Goal: Task Accomplishment & Management: Manage account settings

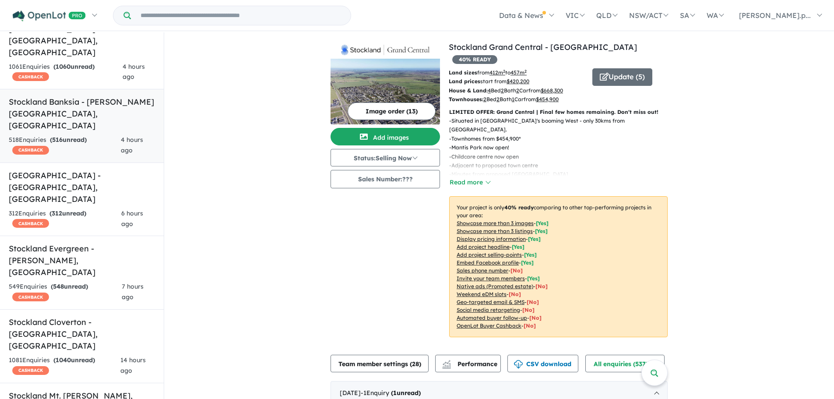
scroll to position [131, 0]
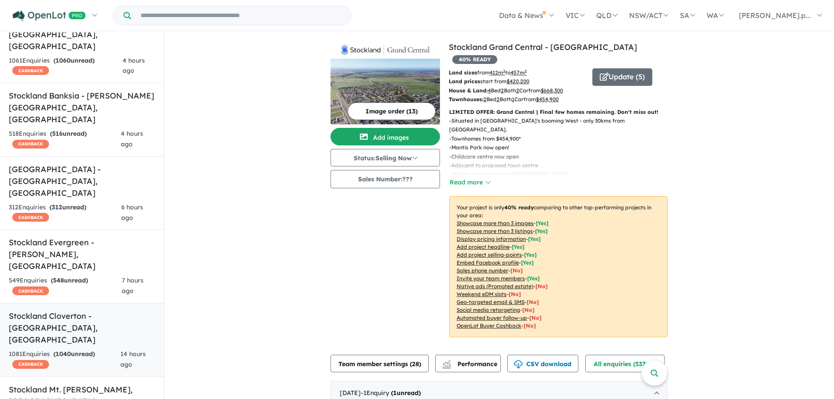
click at [91, 349] on div "1081 Enquir ies ( 1040 unread) CASHBACK" at bounding box center [65, 359] width 112 height 21
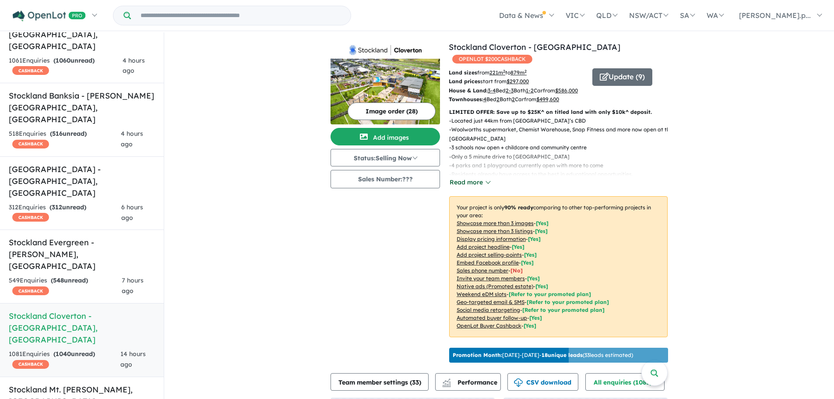
click at [469, 180] on button "Read more" at bounding box center [469, 182] width 41 height 10
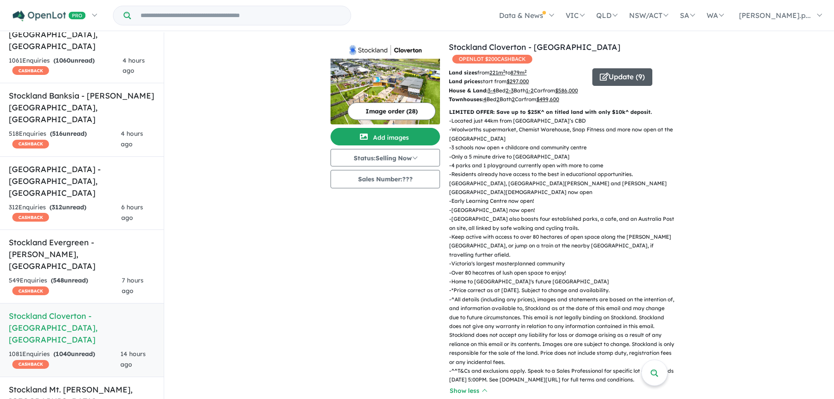
click at [618, 69] on button "Update ( 9 )" at bounding box center [622, 77] width 60 height 18
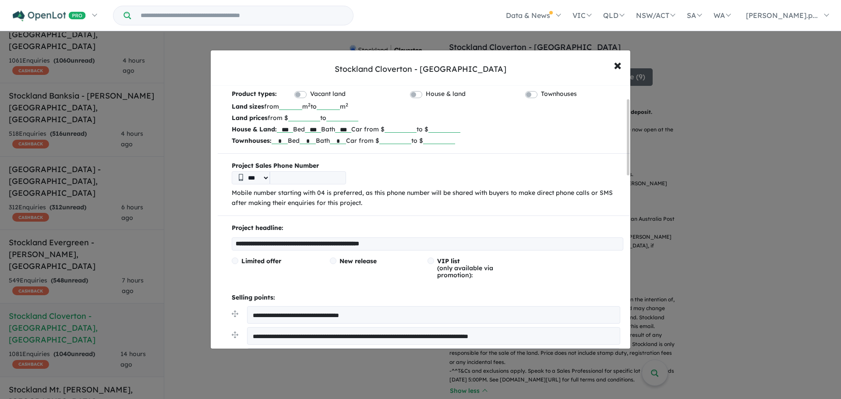
scroll to position [44, 0]
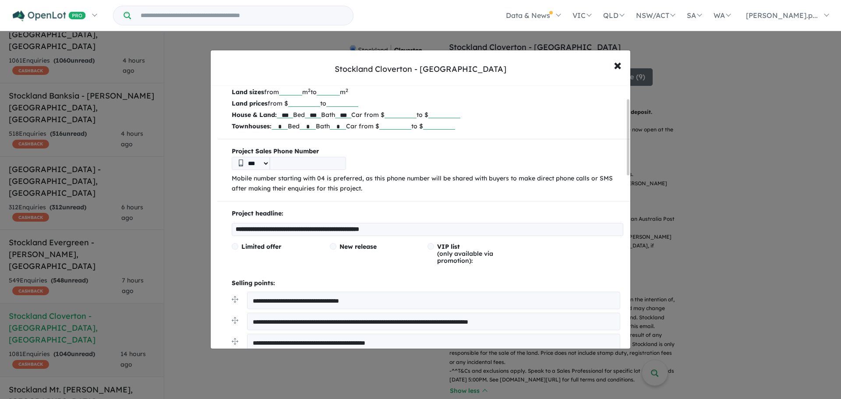
drag, startPoint x: 420, startPoint y: 228, endPoint x: 213, endPoint y: 229, distance: 206.7
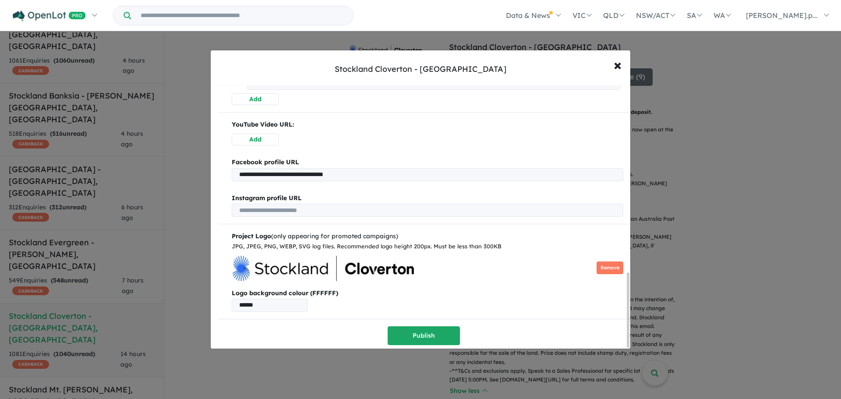
scroll to position [660, 0]
type input "**********"
click at [407, 327] on button "Publish" at bounding box center [424, 335] width 72 height 19
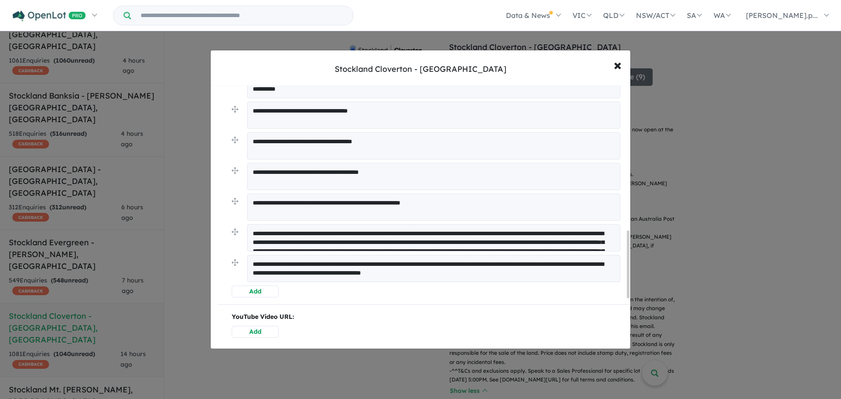
scroll to position [569, 0]
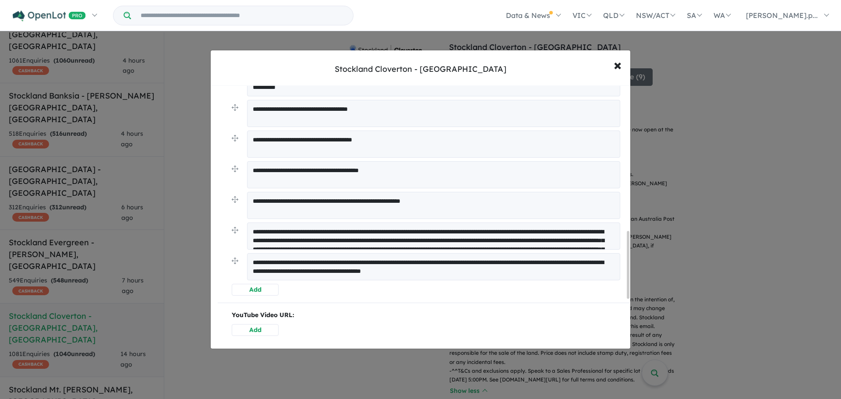
drag, startPoint x: 547, startPoint y: 272, endPoint x: 202, endPoint y: 247, distance: 345.5
click at [202, 247] on div "**********" at bounding box center [420, 199] width 841 height 399
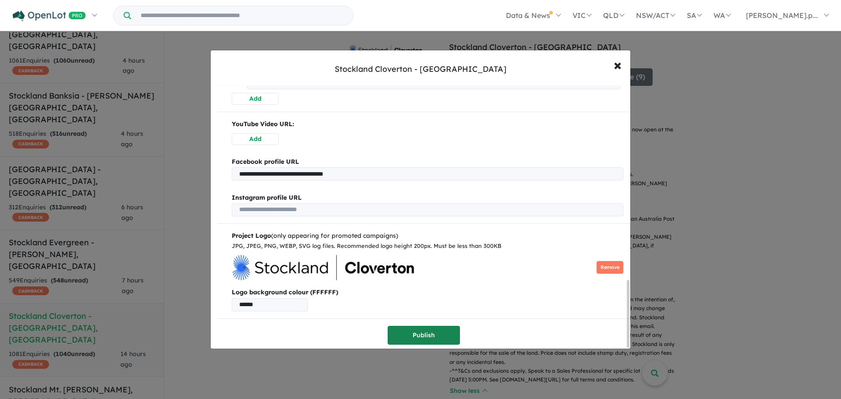
click at [425, 338] on button "Publish" at bounding box center [424, 335] width 72 height 19
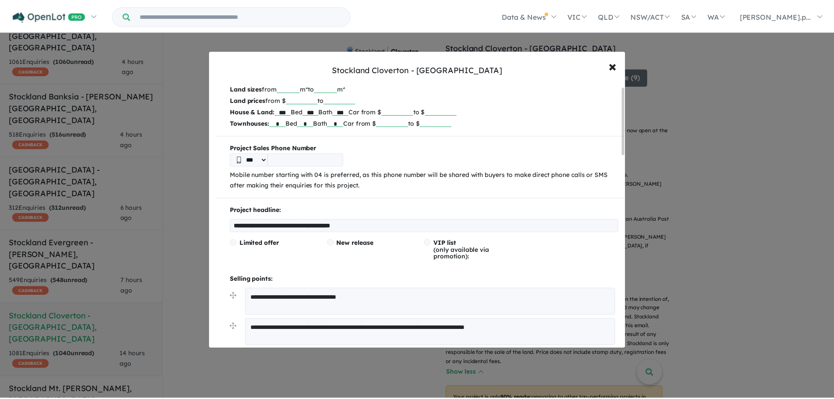
scroll to position [0, 0]
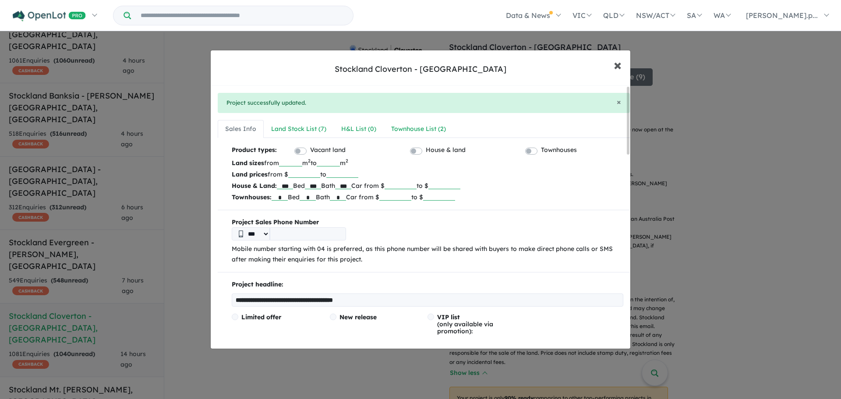
click at [614, 69] on span "×" at bounding box center [618, 64] width 8 height 19
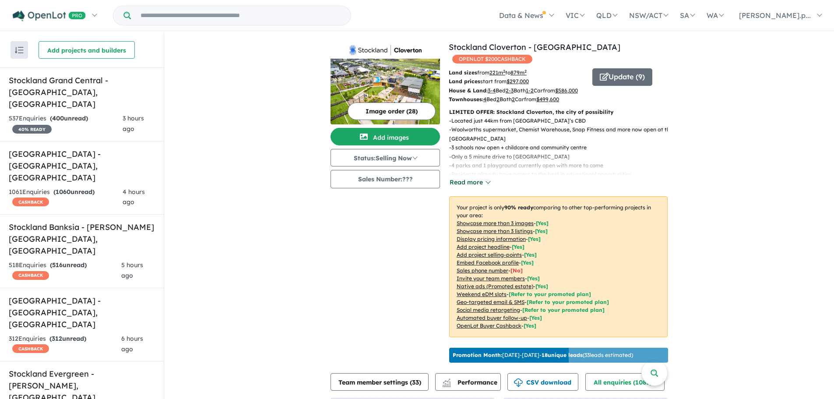
click at [475, 177] on button "Read more" at bounding box center [469, 182] width 41 height 10
